Goal: Check status: Check status

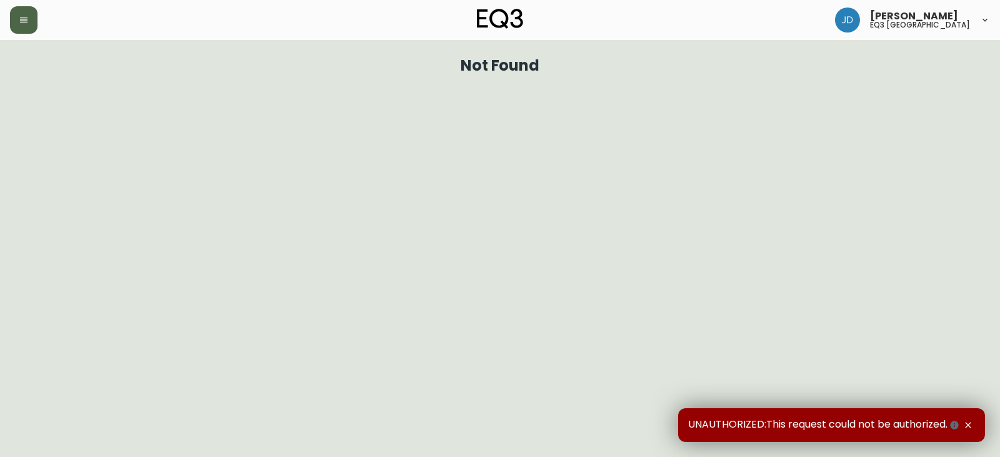
click at [26, 19] on icon "button" at bounding box center [24, 20] width 10 height 10
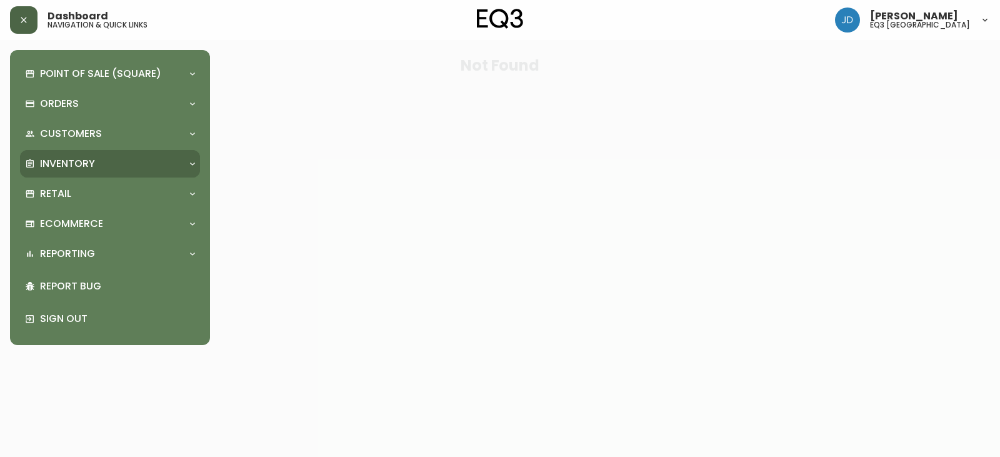
click at [119, 152] on div "Inventory" at bounding box center [110, 163] width 180 height 27
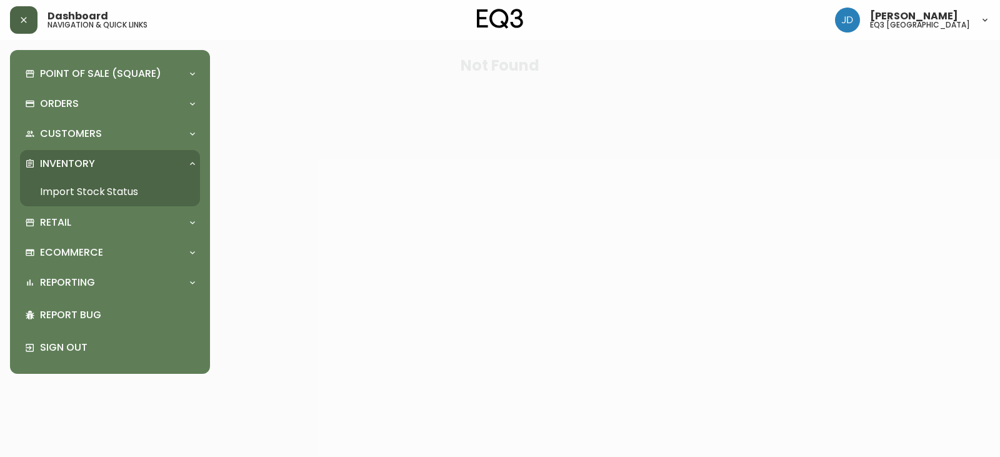
click at [117, 195] on link "Import Stock Status" at bounding box center [110, 191] width 180 height 29
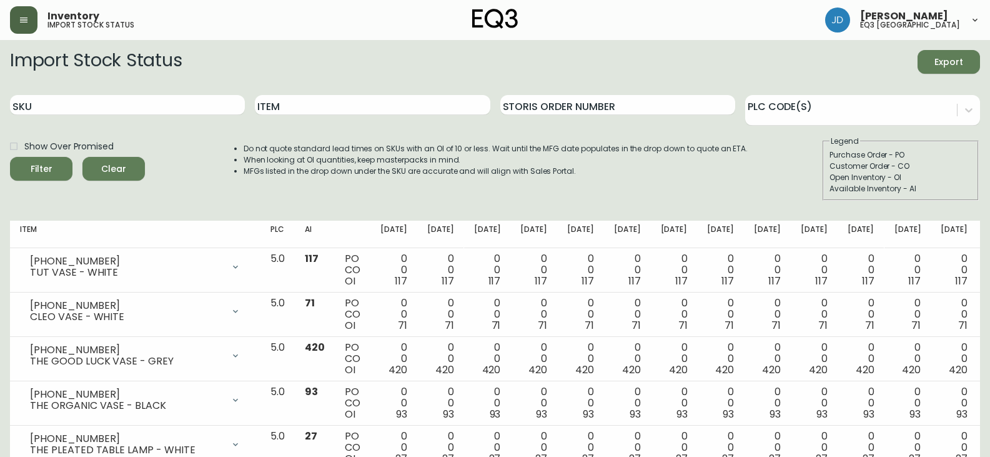
click at [156, 117] on div "SKU" at bounding box center [127, 105] width 235 height 41
click at [151, 107] on input "SKU" at bounding box center [127, 105] width 235 height 20
paste input "[PHONE_NUMBER]"
type input "[PHONE_NUMBER]"
click at [23, 167] on span "Filter" at bounding box center [41, 169] width 42 height 16
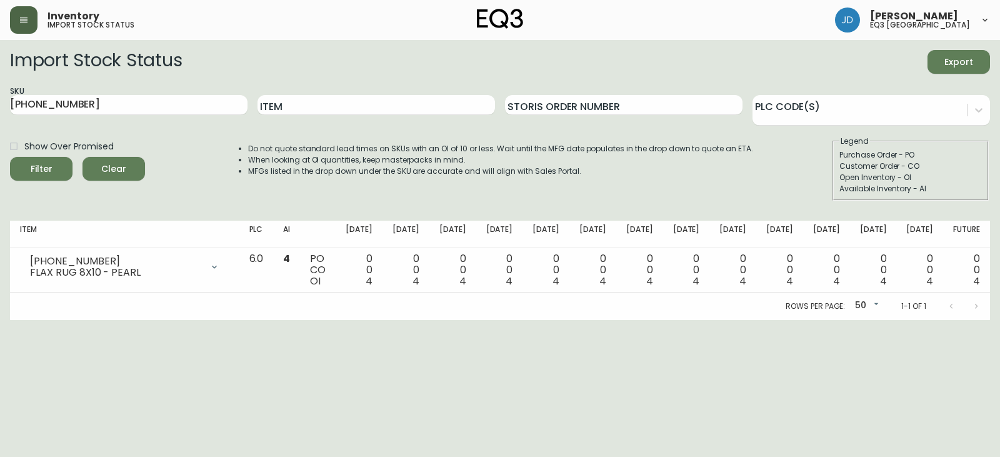
click at [0, 49] on main "Import Stock Status Export SKU [PHONE_NUMBER] Item Storis Order Number PLC Code…" at bounding box center [500, 180] width 1000 height 280
